Goal: Use online tool/utility: Utilize a website feature to perform a specific function

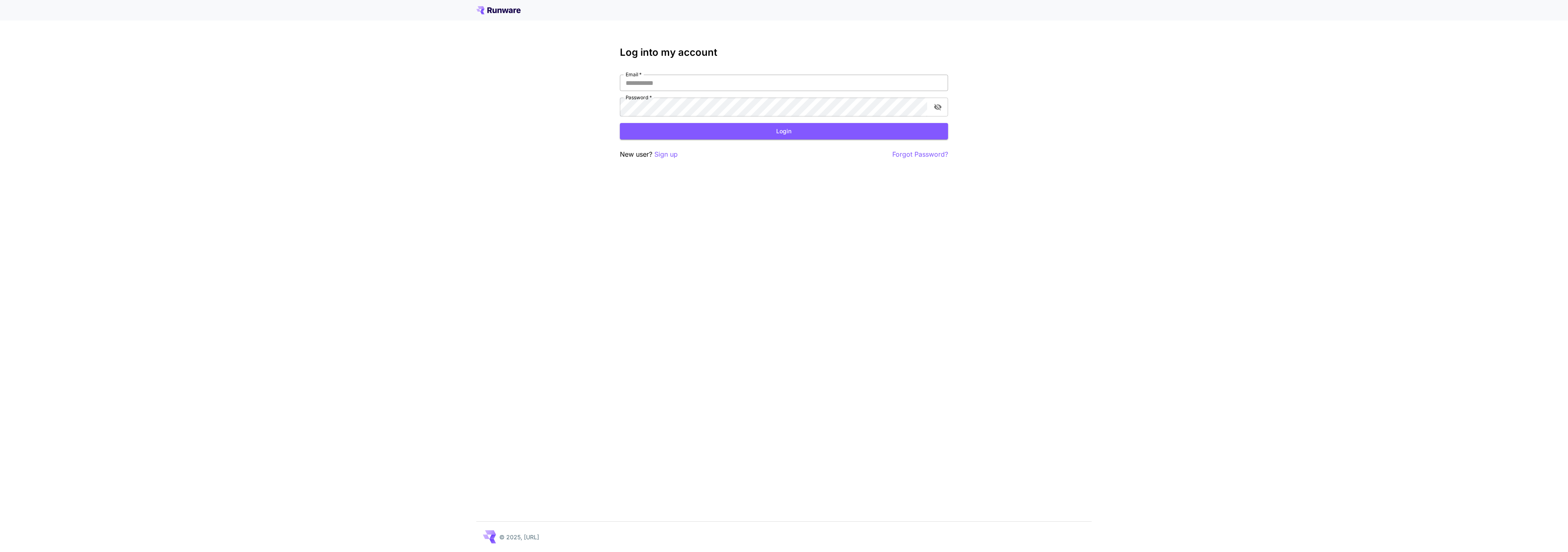
click at [681, 91] on input "Email   *" at bounding box center [784, 83] width 328 height 17
type input "**********"
click button "Login" at bounding box center [784, 131] width 328 height 17
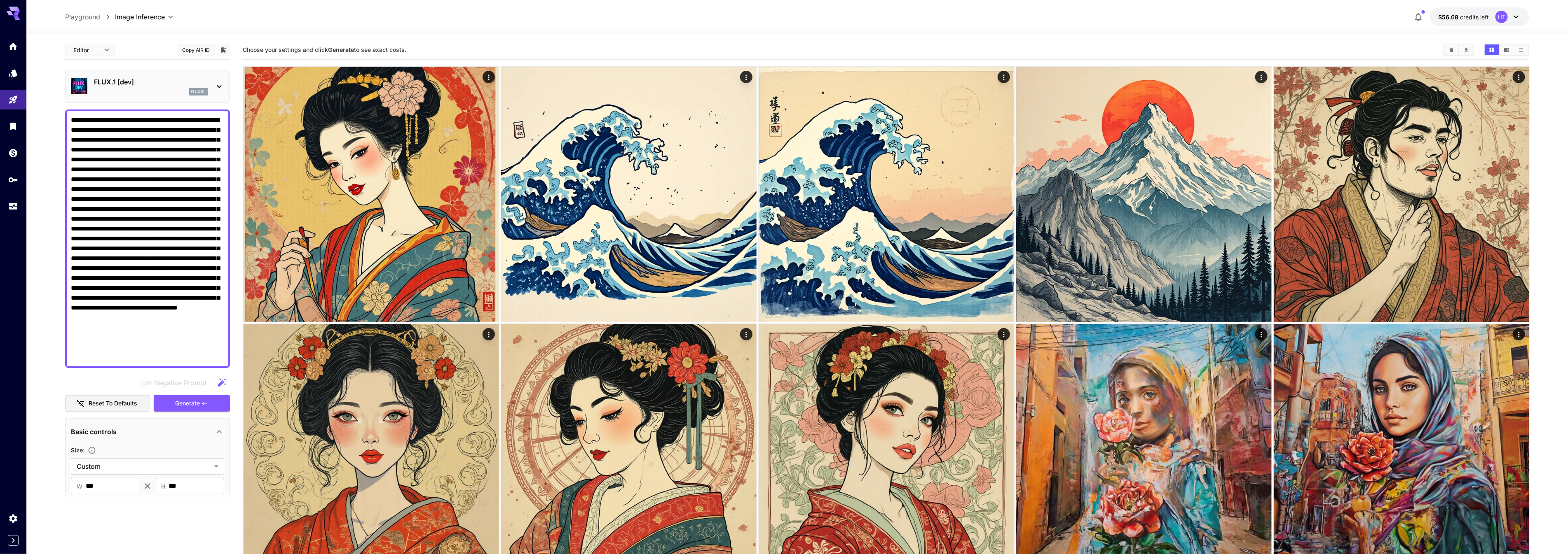
click at [167, 368] on div at bounding box center [147, 238] width 165 height 258
click at [181, 362] on textarea "Negative Prompt" at bounding box center [147, 239] width 154 height 247
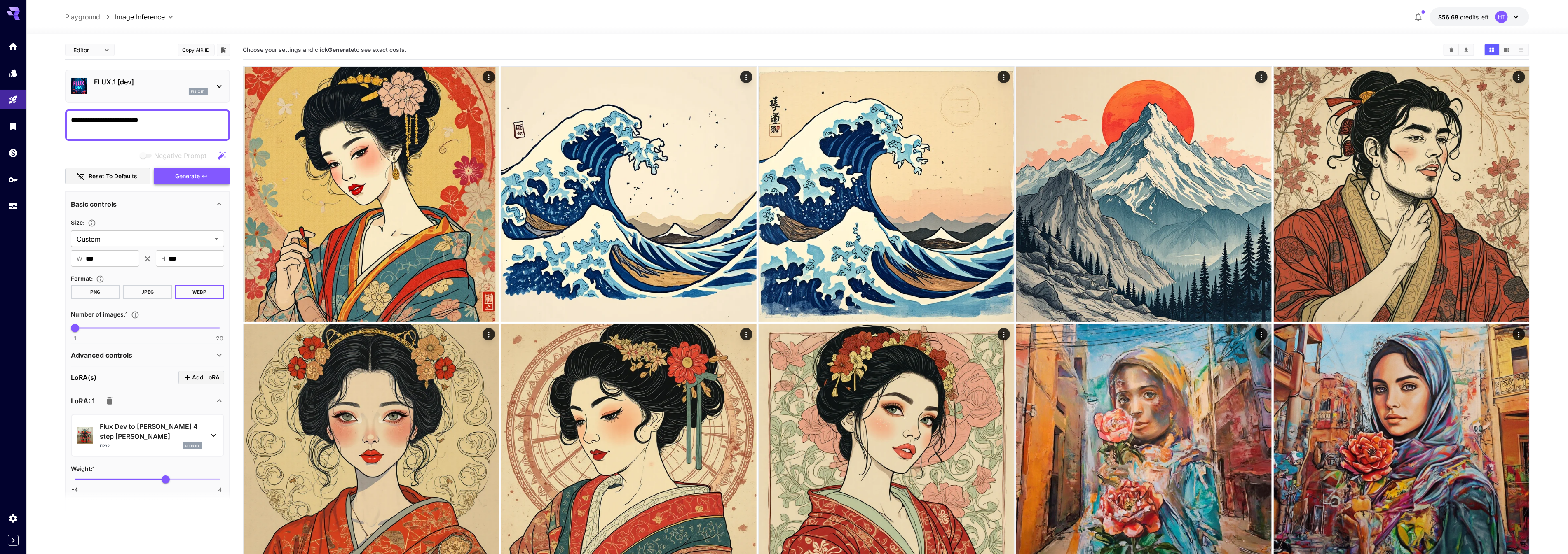
click at [211, 185] on button "Generate" at bounding box center [191, 176] width 76 height 17
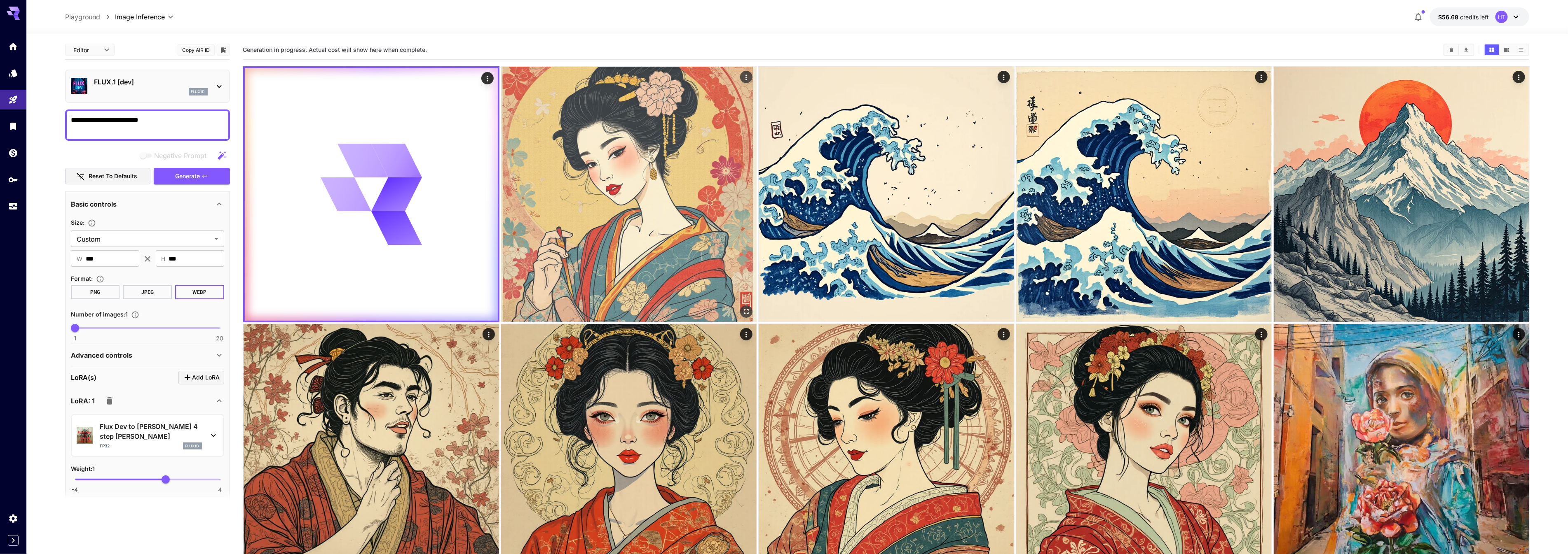
click at [599, 194] on img at bounding box center [628, 194] width 255 height 255
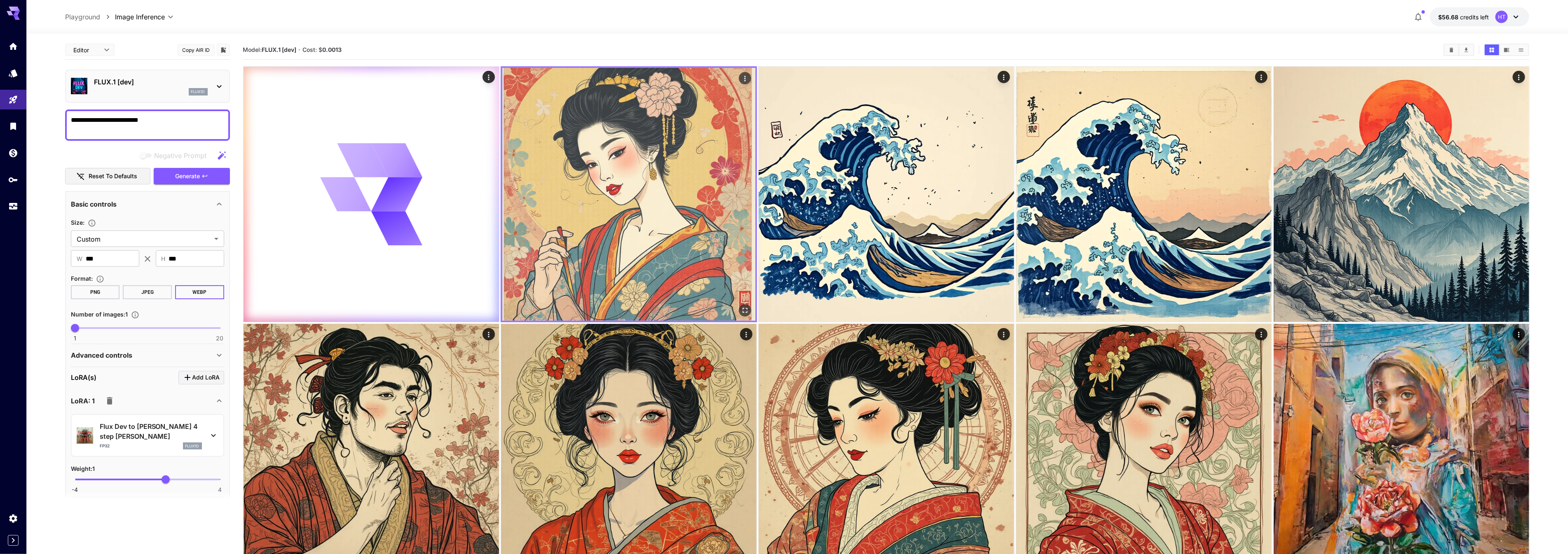
click at [757, 193] on div at bounding box center [629, 194] width 256 height 256
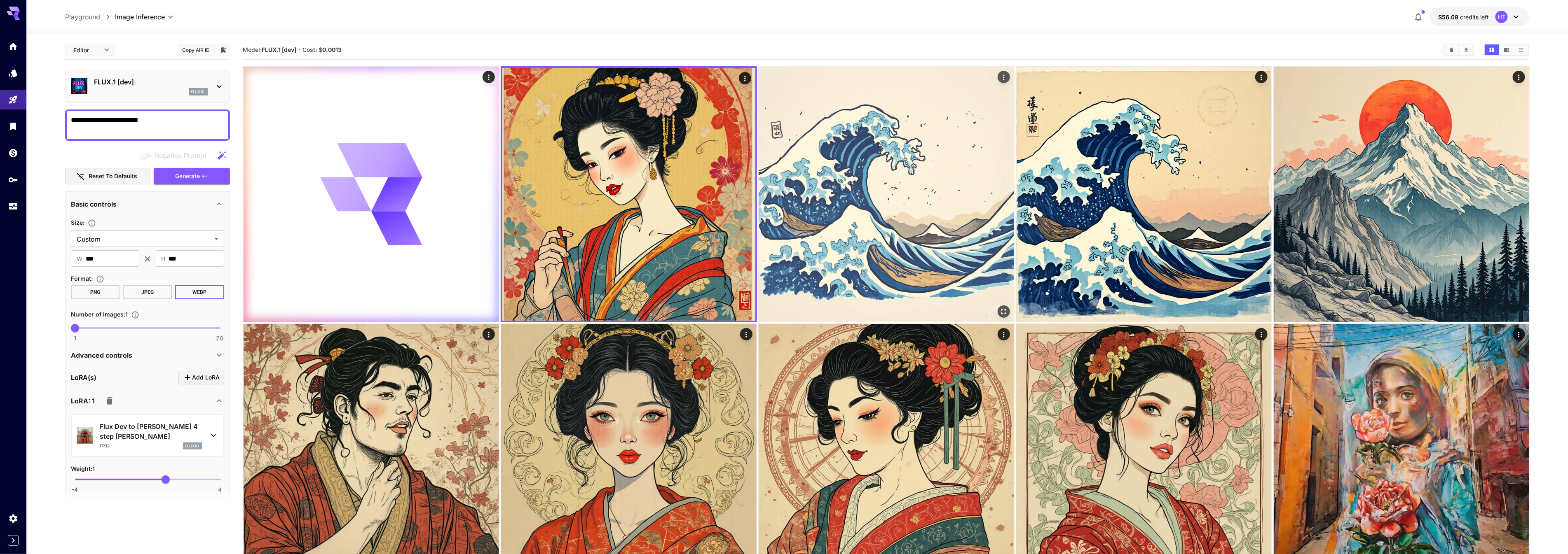
click at [860, 216] on img at bounding box center [886, 194] width 255 height 255
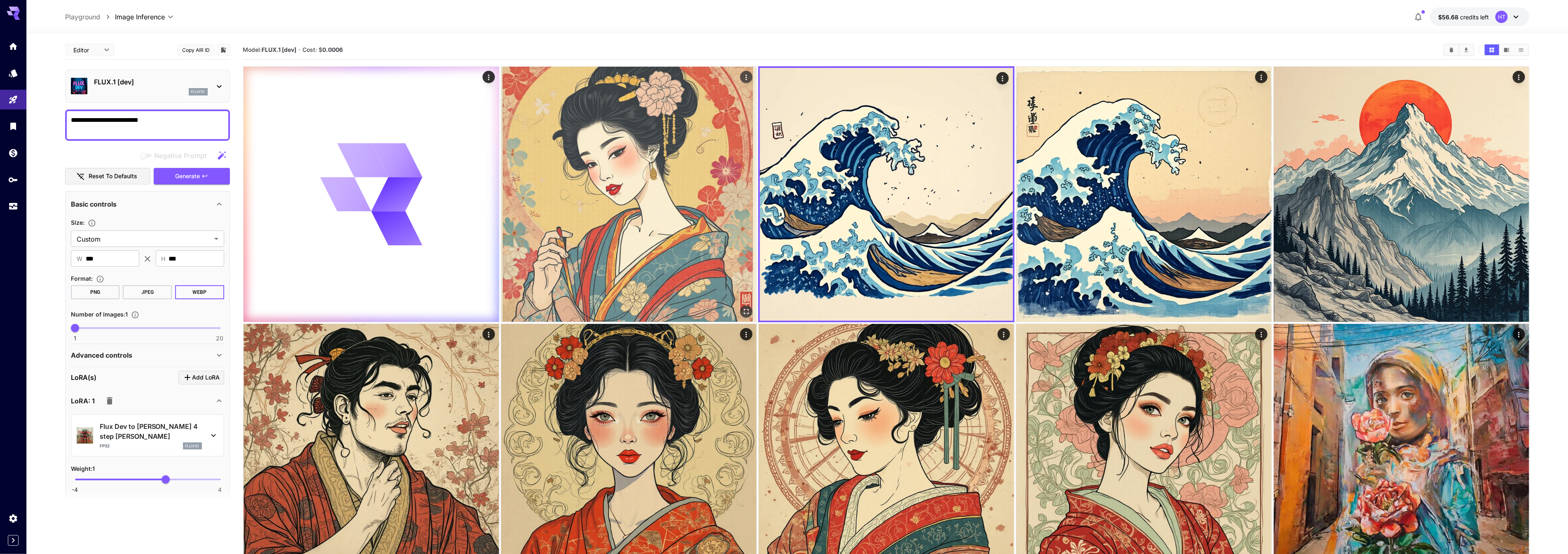
click at [648, 239] on img at bounding box center [628, 194] width 255 height 255
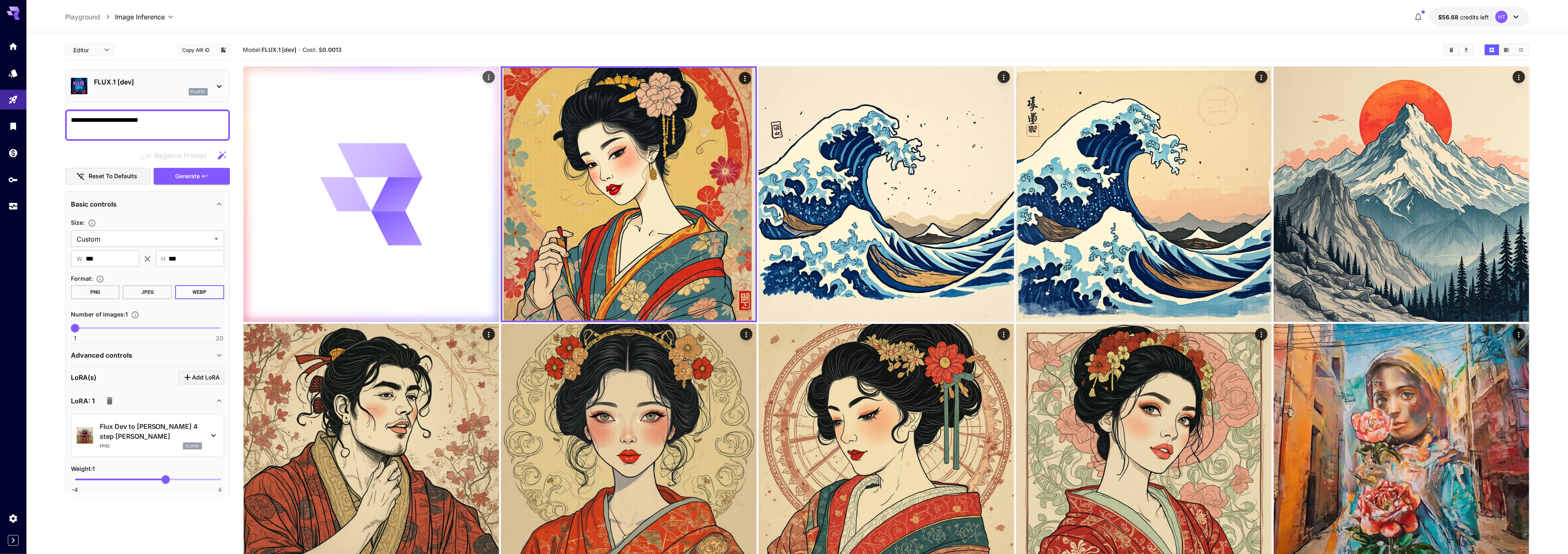
click at [441, 244] on div at bounding box center [371, 194] width 255 height 255
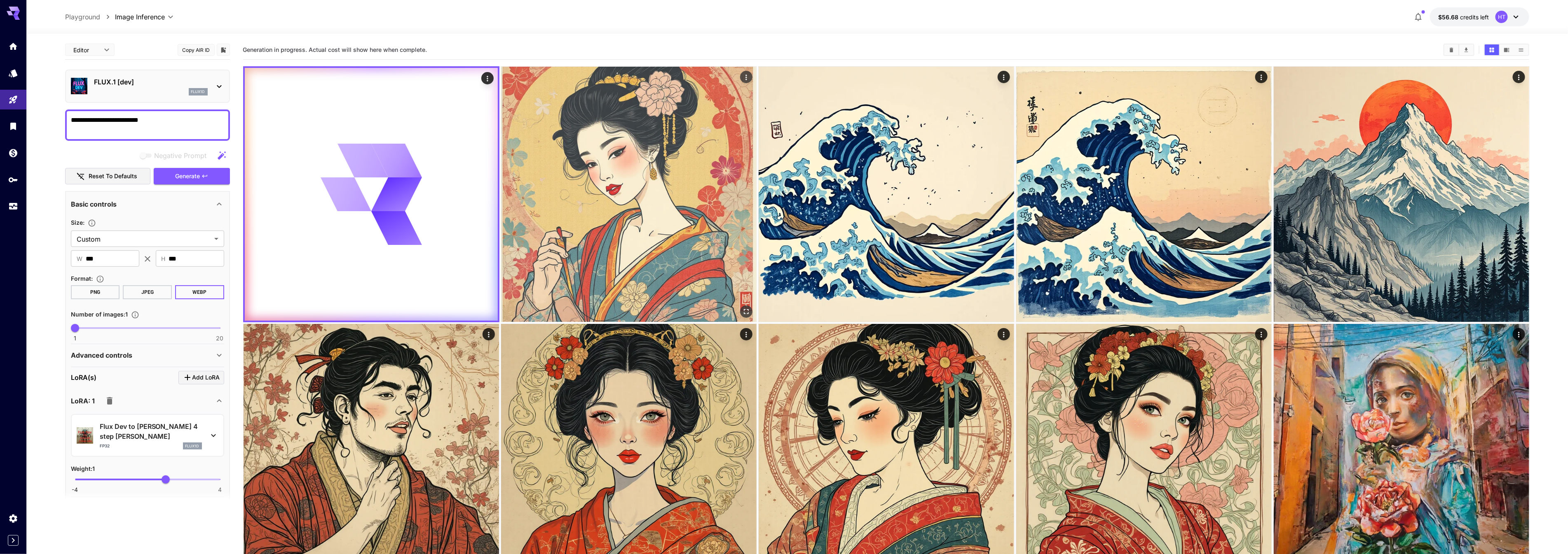
click at [619, 262] on img at bounding box center [628, 194] width 255 height 255
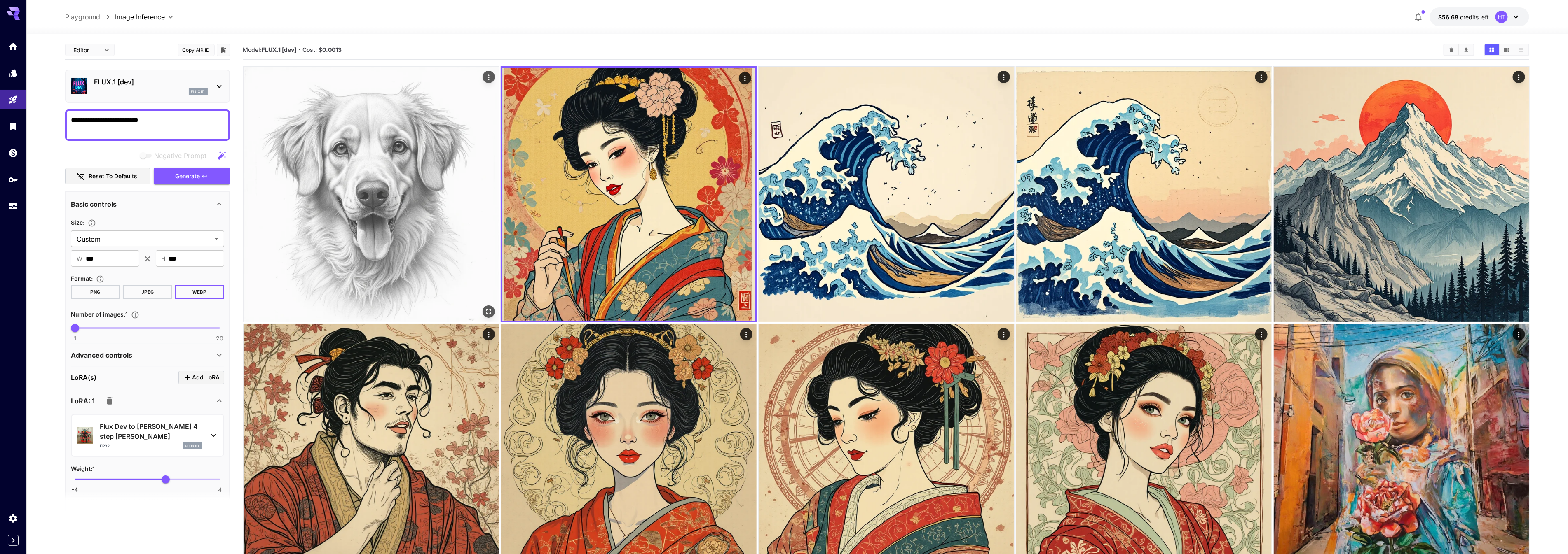
click at [414, 265] on img at bounding box center [371, 194] width 255 height 255
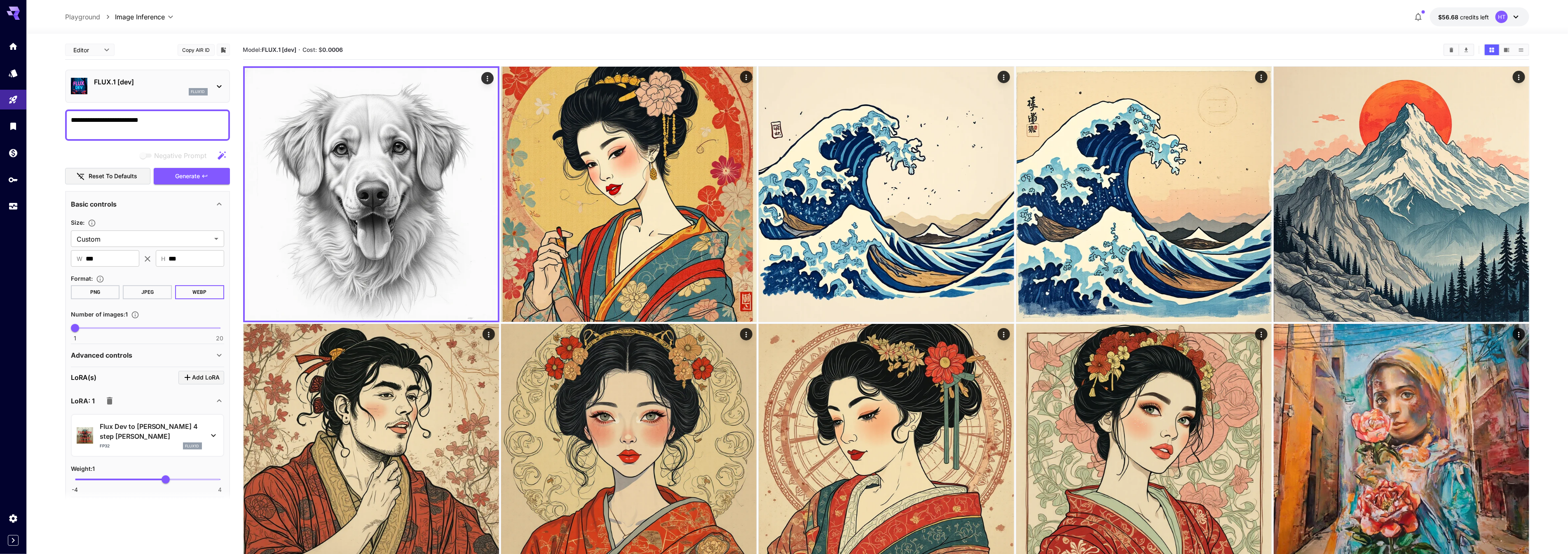
drag, startPoint x: 131, startPoint y: 137, endPoint x: 184, endPoint y: 136, distance: 53.0
click at [184, 135] on textarea "**********" at bounding box center [147, 125] width 154 height 20
click at [212, 185] on button "Generate" at bounding box center [191, 176] width 76 height 17
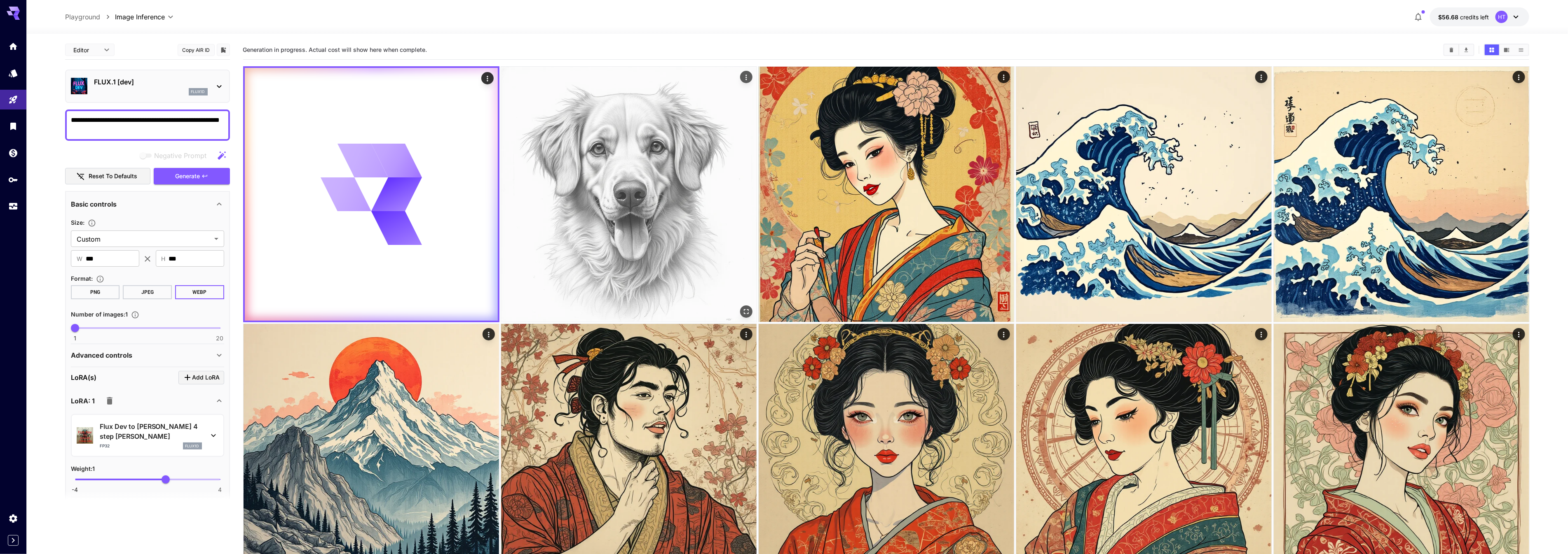
click at [664, 212] on img at bounding box center [628, 194] width 255 height 255
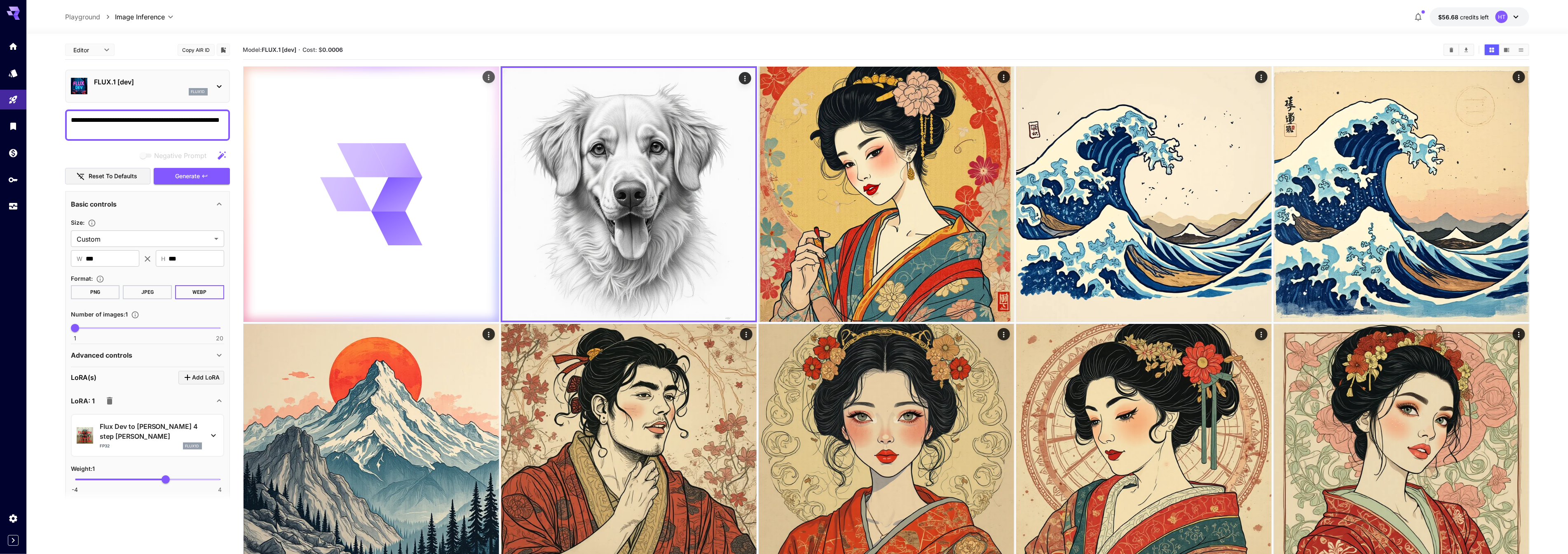
click at [428, 309] on div at bounding box center [371, 194] width 255 height 255
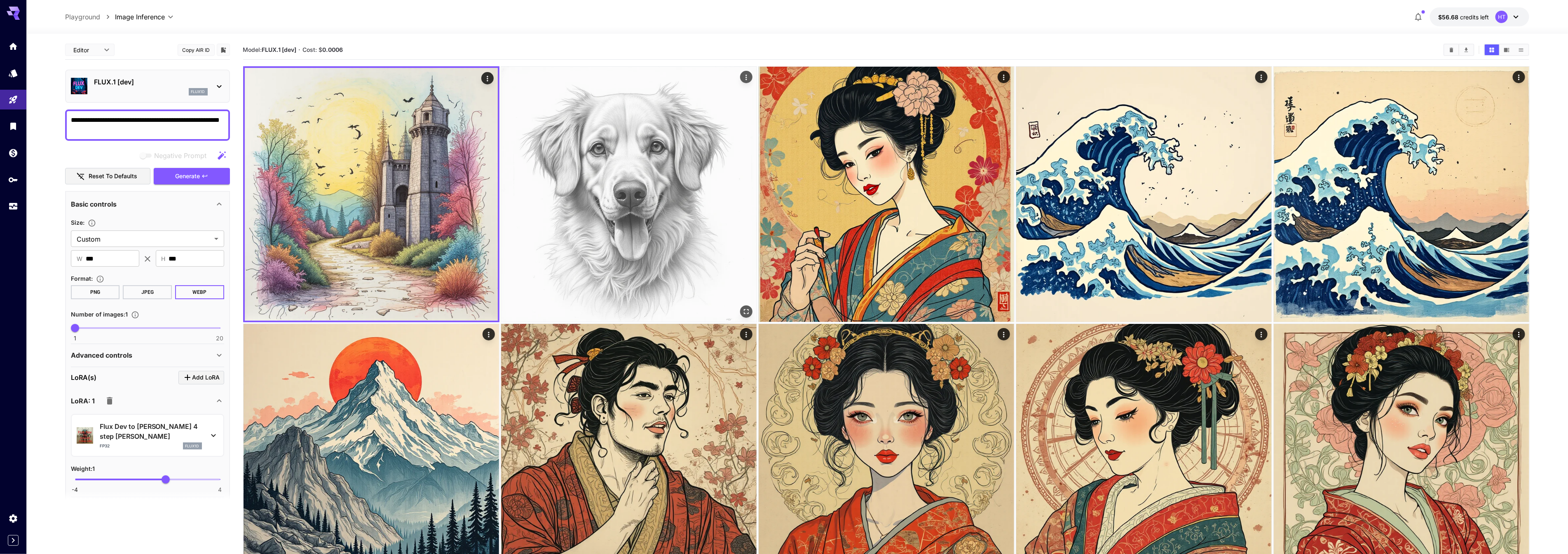
click at [618, 281] on img at bounding box center [628, 194] width 255 height 255
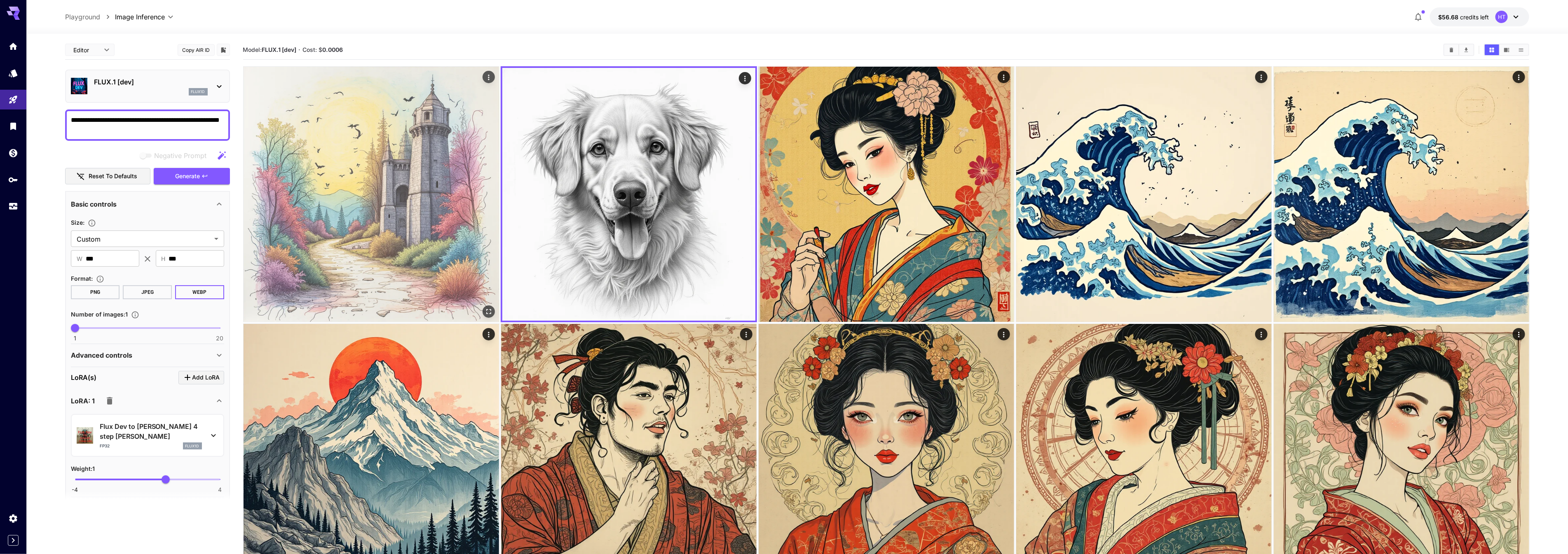
click at [412, 272] on img at bounding box center [371, 194] width 255 height 255
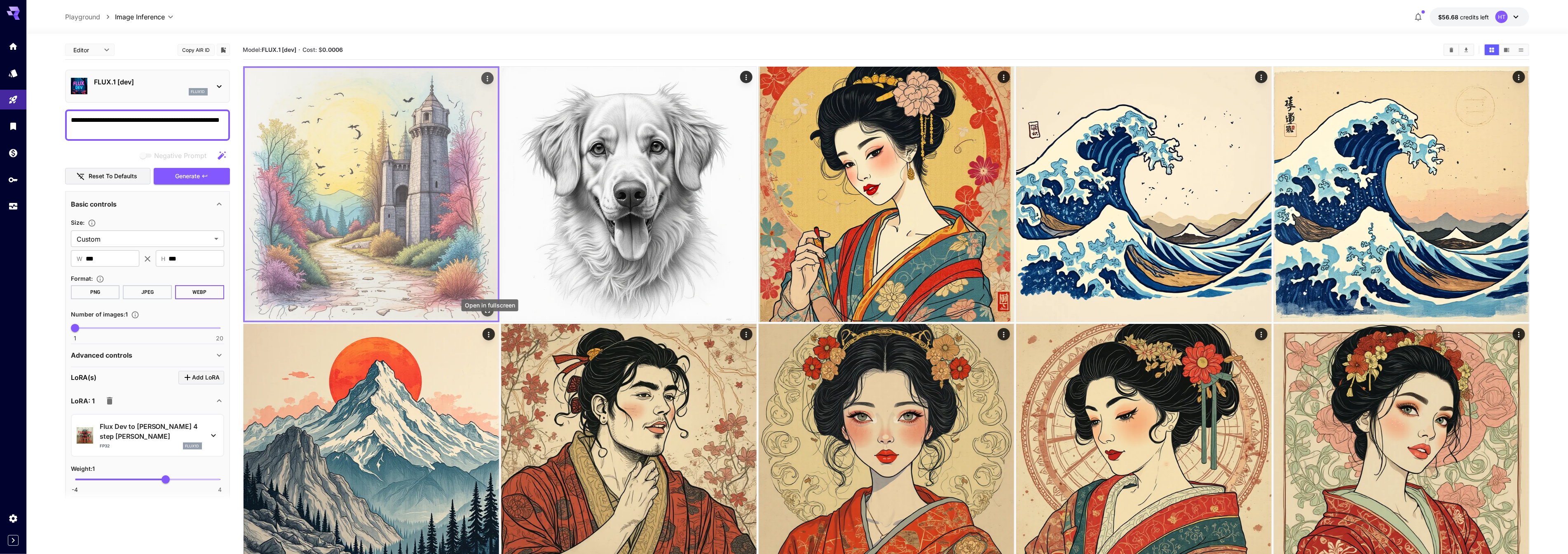
click at [493, 317] on button "Open in fullscreen" at bounding box center [487, 311] width 12 height 12
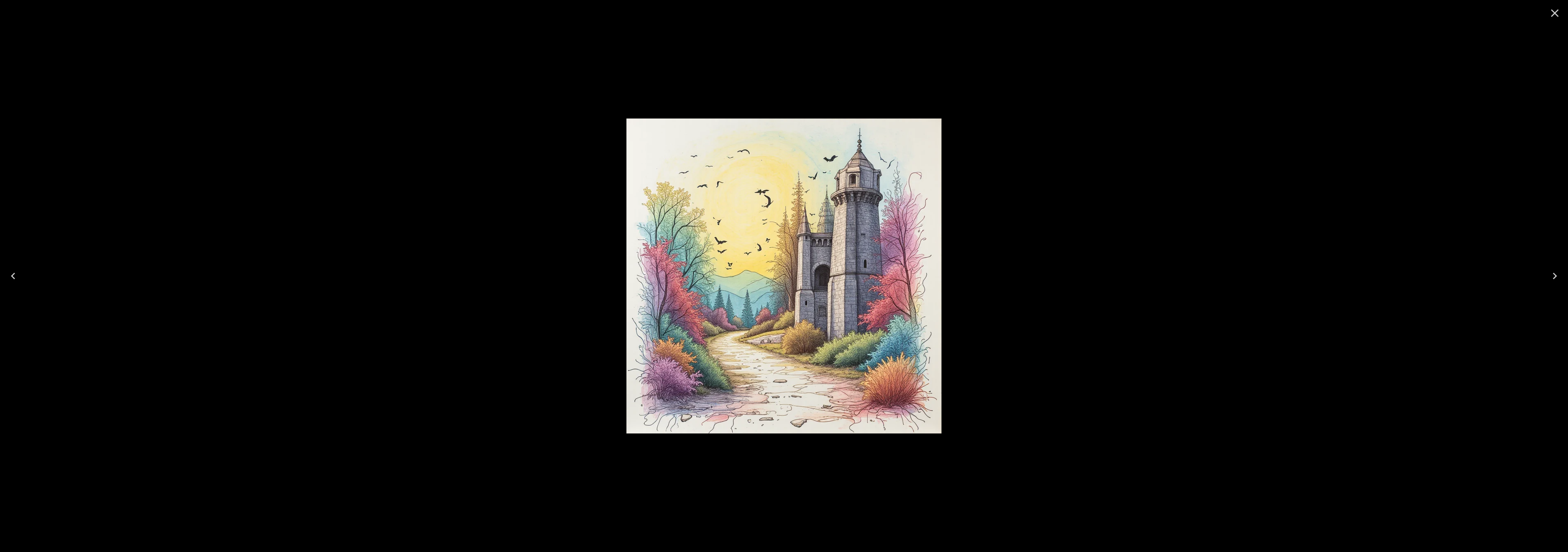
click at [1551, 11] on icon "Close" at bounding box center [1555, 13] width 8 height 8
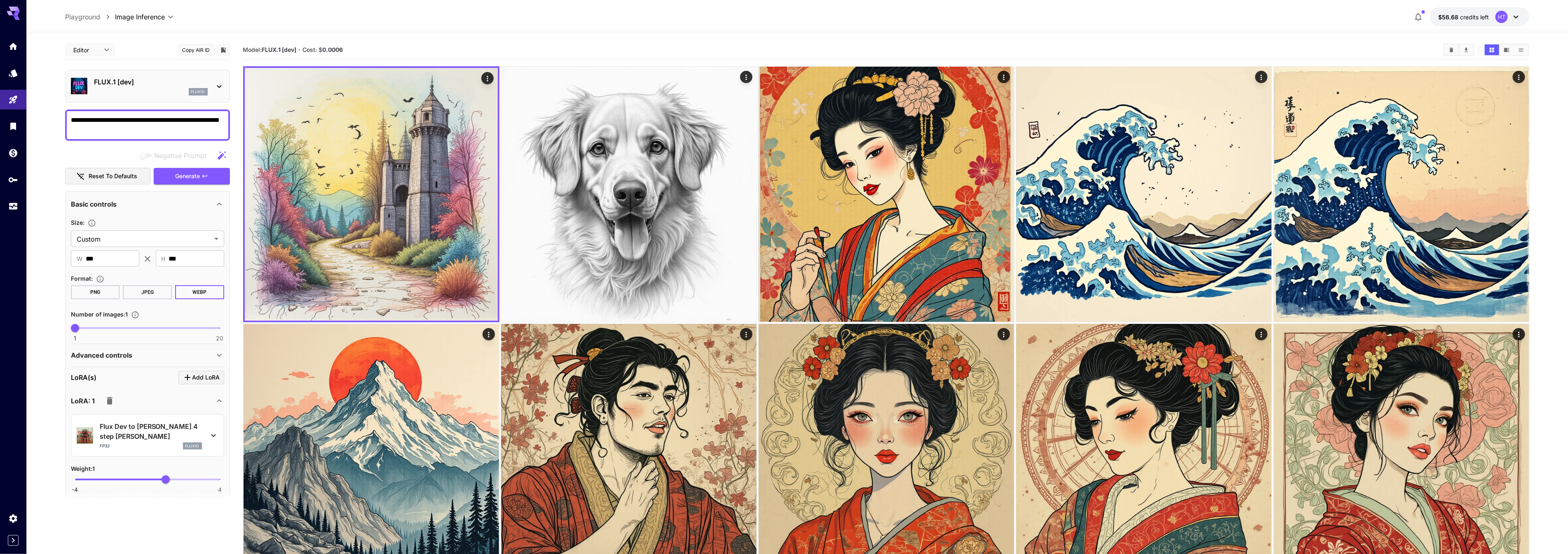
click at [86, 135] on textarea "**********" at bounding box center [147, 125] width 154 height 20
type textarea "**********"
click at [188, 185] on div "Negative Prompt Reset to defaults Generate" at bounding box center [147, 166] width 165 height 37
click at [195, 181] on span "Generate" at bounding box center [188, 176] width 25 height 11
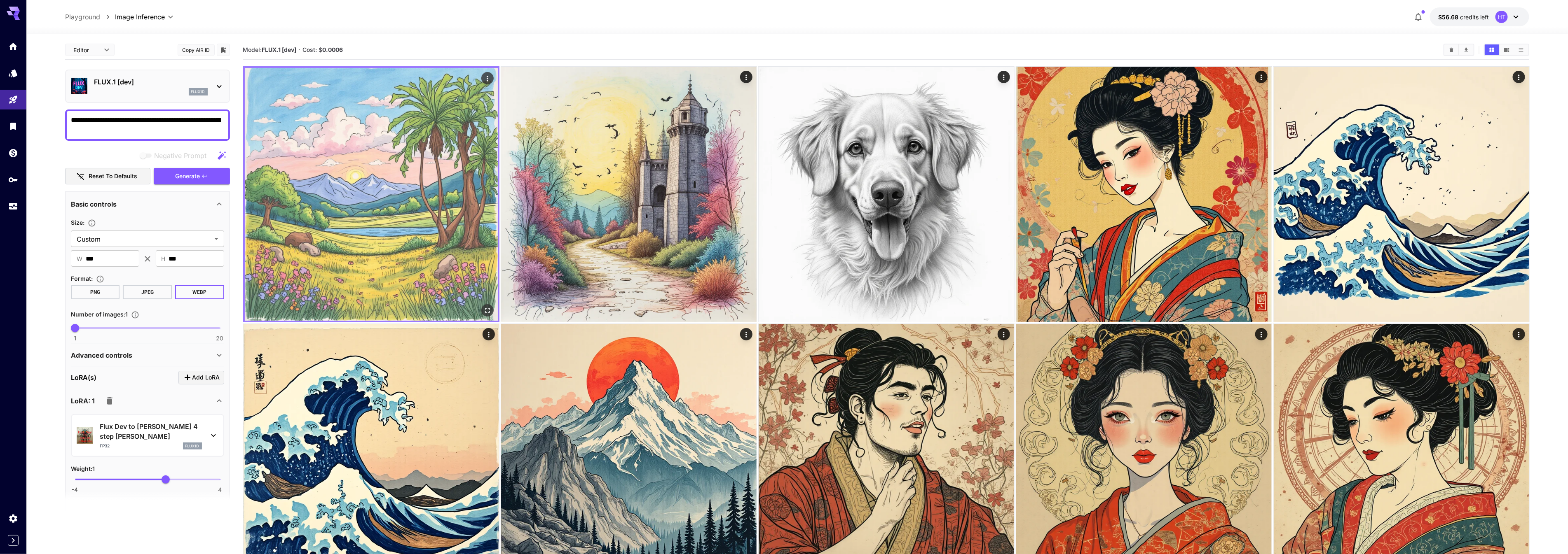
click at [431, 258] on img at bounding box center [371, 194] width 253 height 253
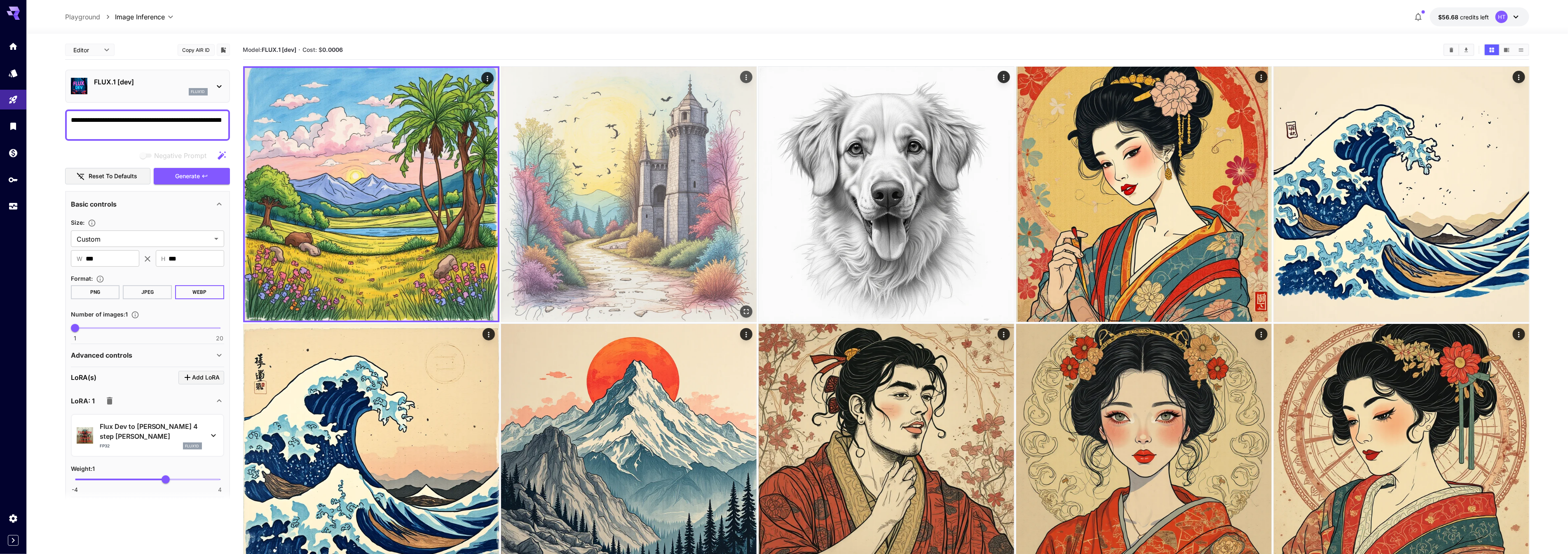
click at [620, 260] on img at bounding box center [628, 194] width 255 height 255
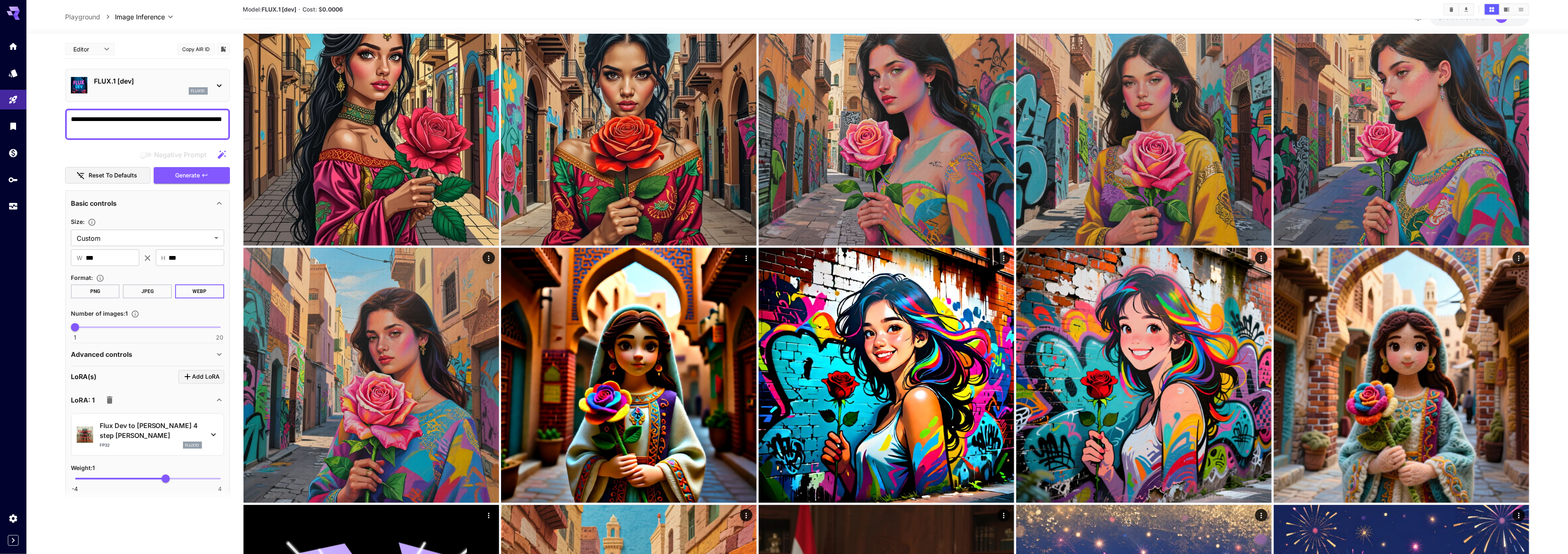
scroll to position [514, 0]
